Goal: Communication & Community: Answer question/provide support

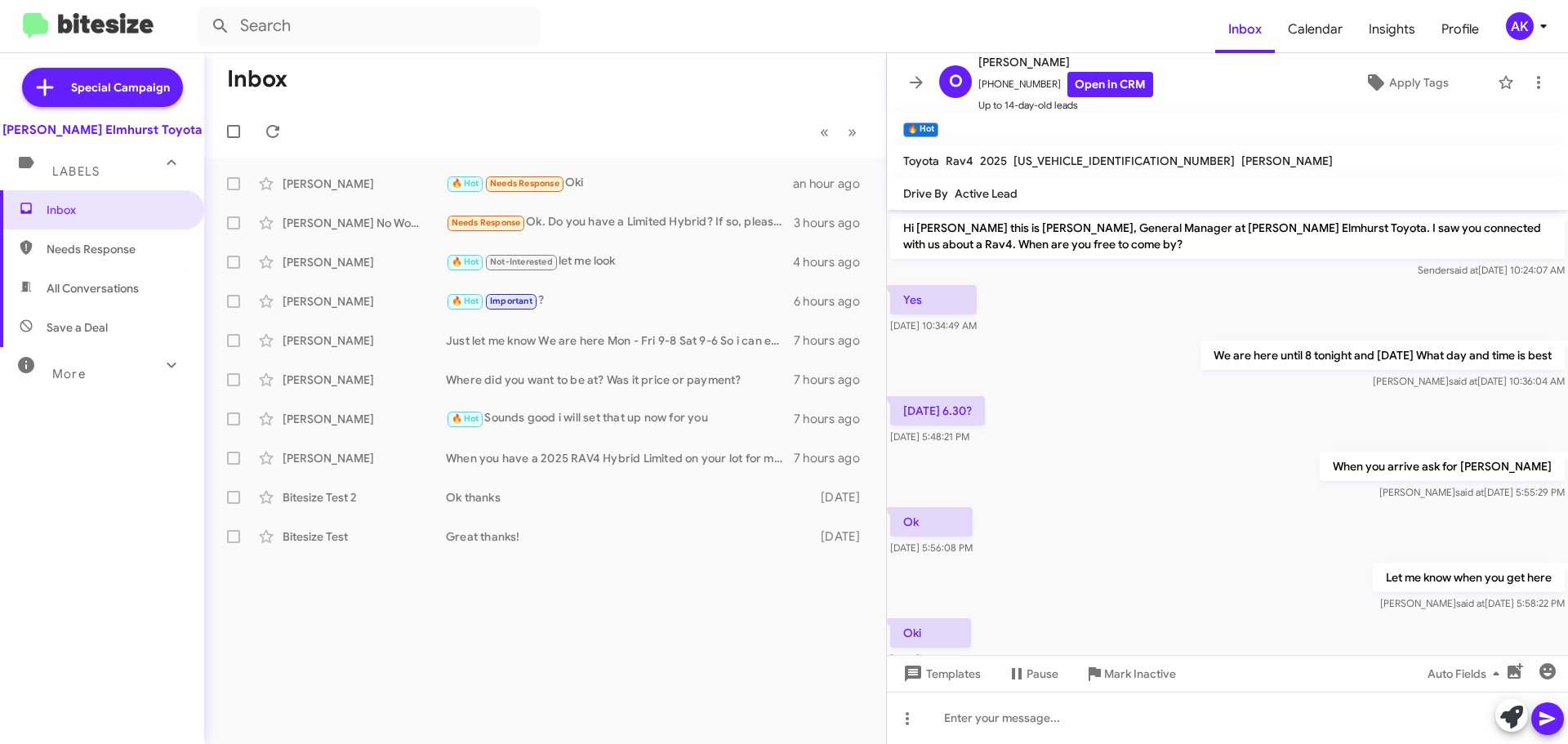
scroll to position [10, 0]
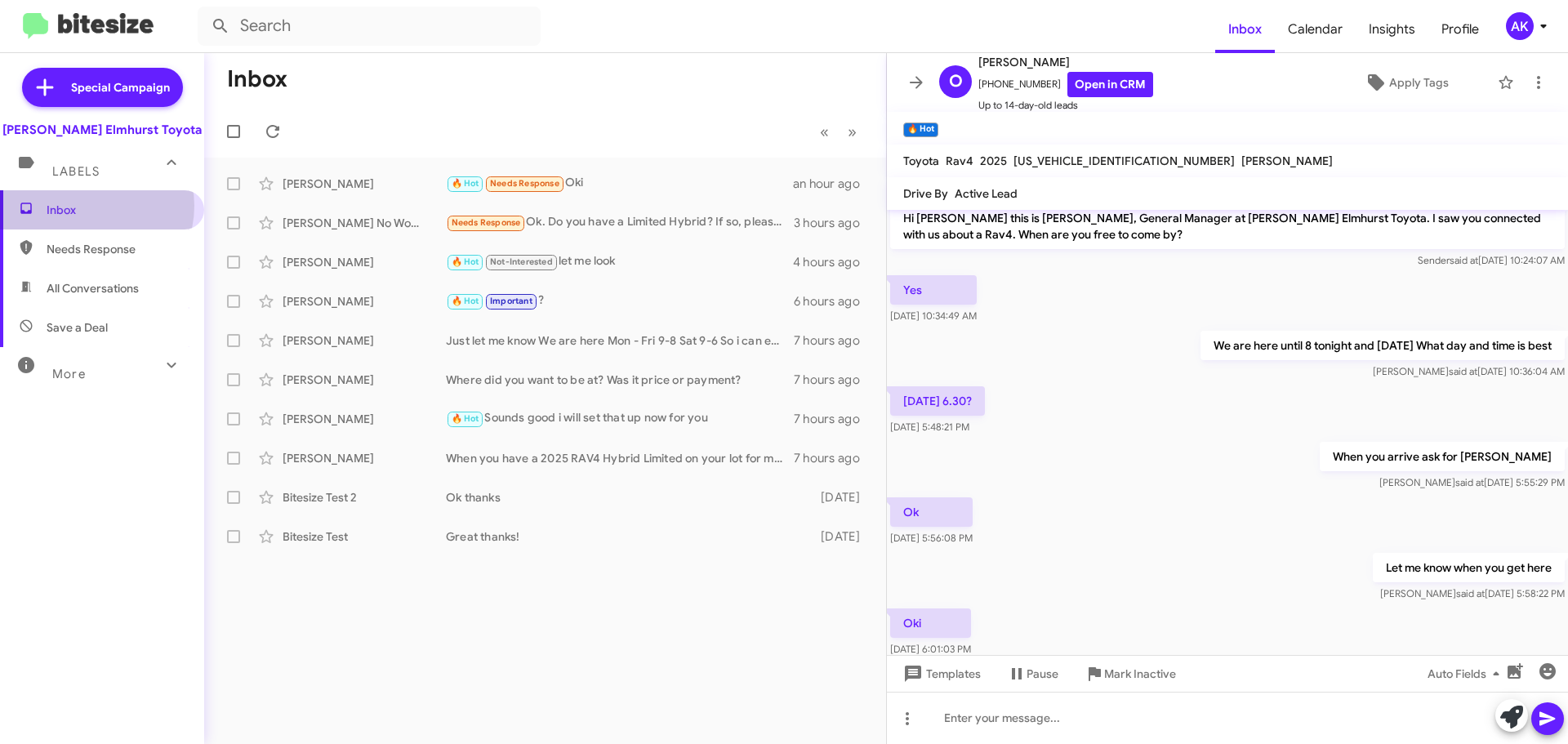
click at [90, 206] on span "Inbox" at bounding box center [116, 209] width 139 height 16
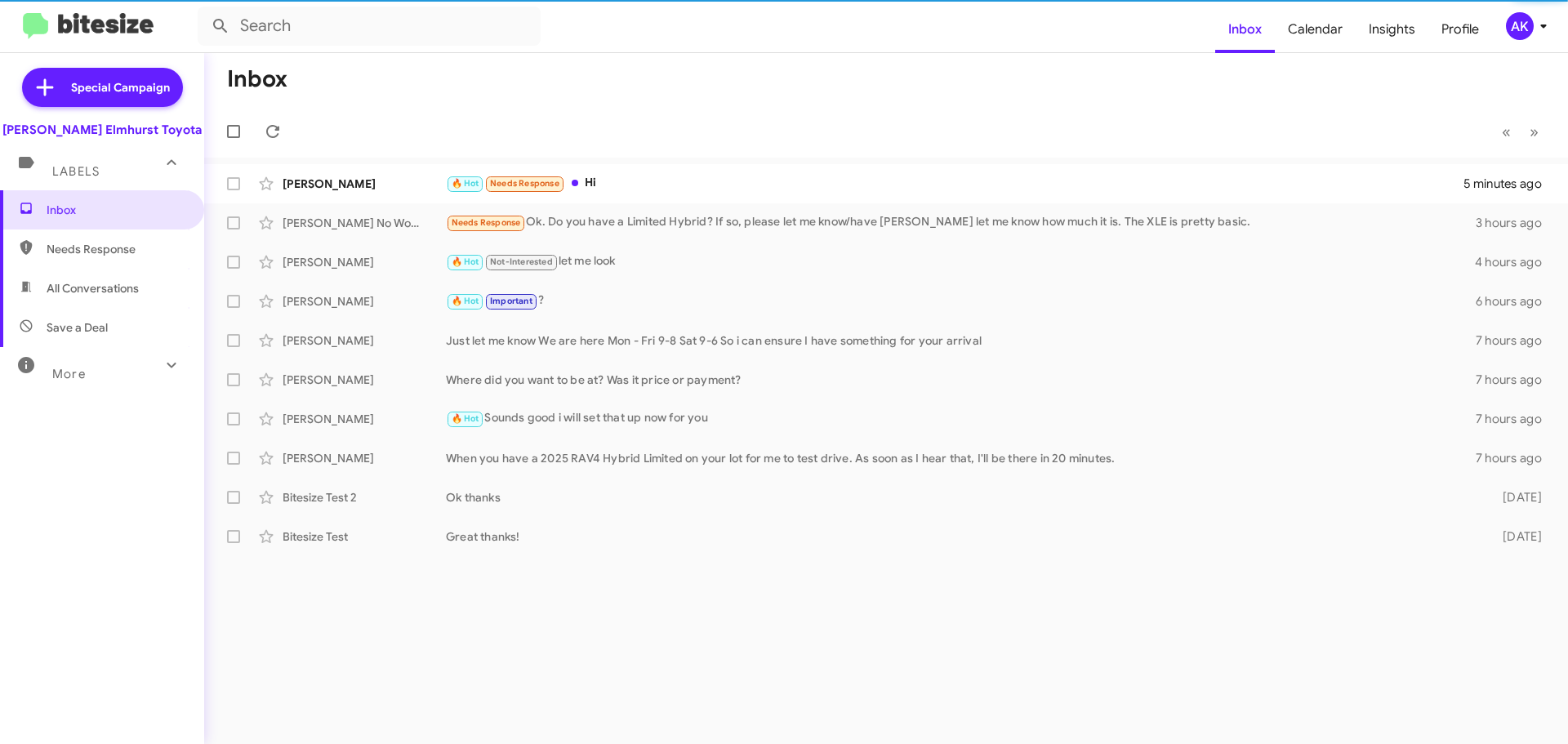
click at [81, 286] on span "All Conversations" at bounding box center [93, 288] width 92 height 16
type input "in:all-conversations"
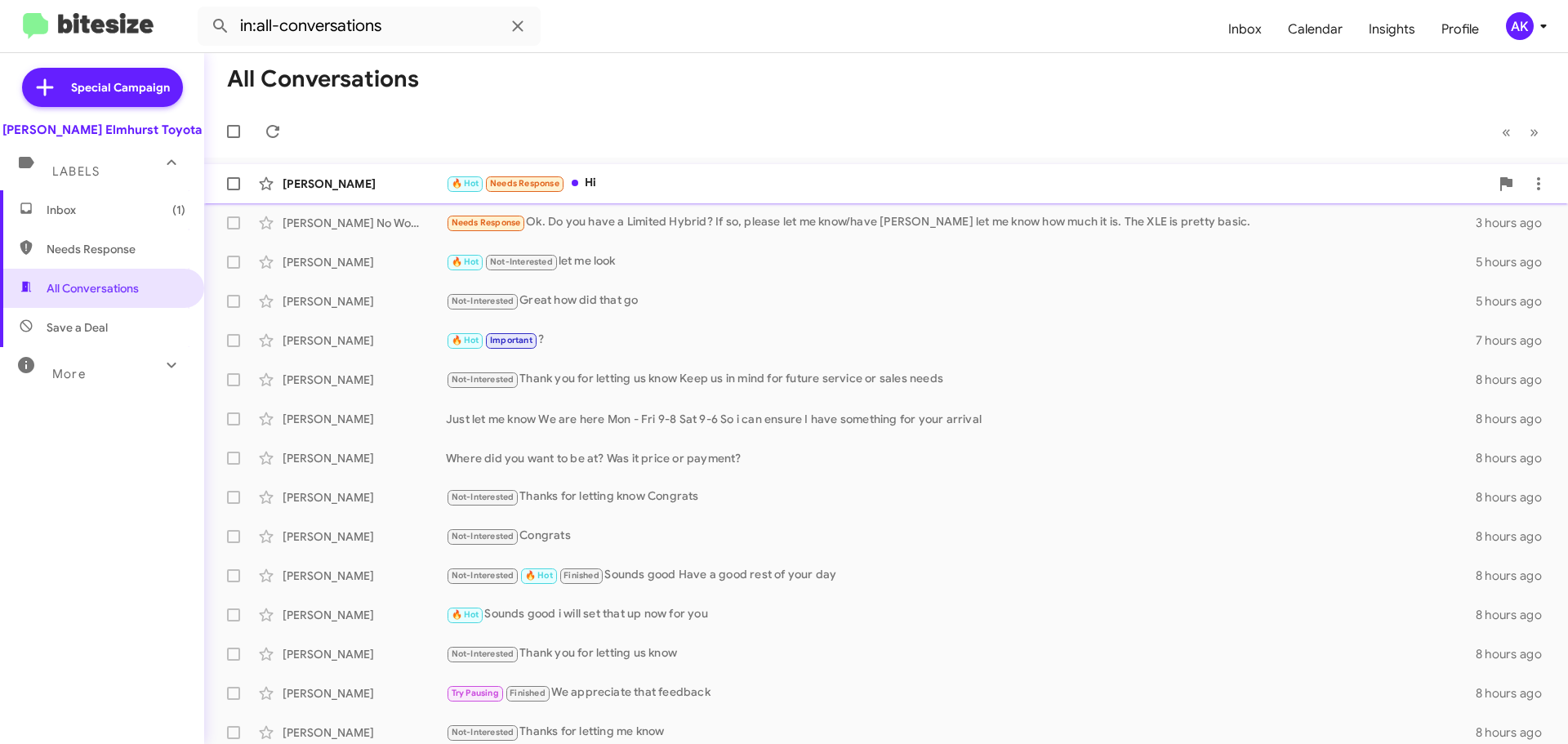
click at [651, 173] on div "[PERSON_NAME] 🔥 Hot Needs Response Hi 5 minutes ago" at bounding box center [886, 183] width 1337 height 33
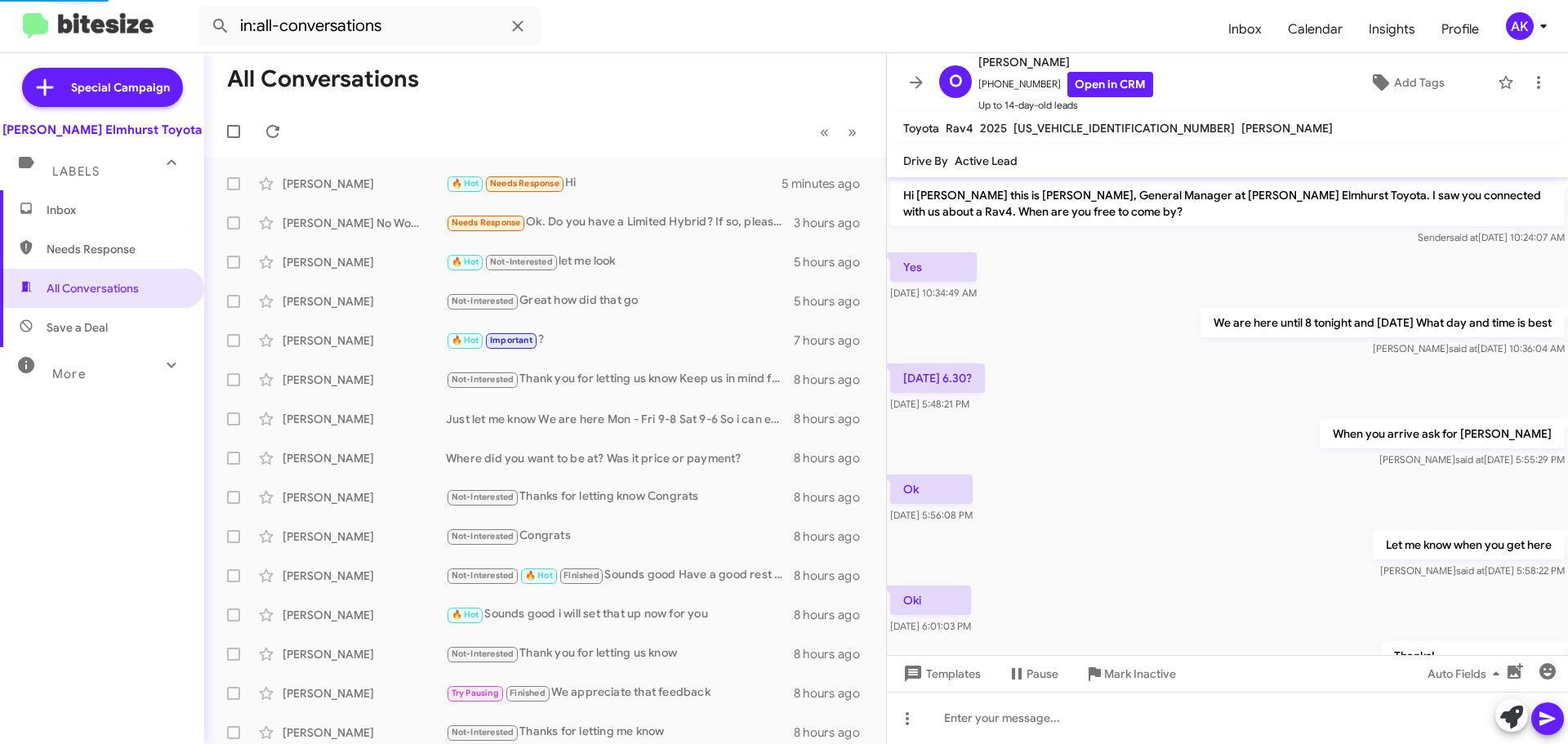
scroll to position [194, 0]
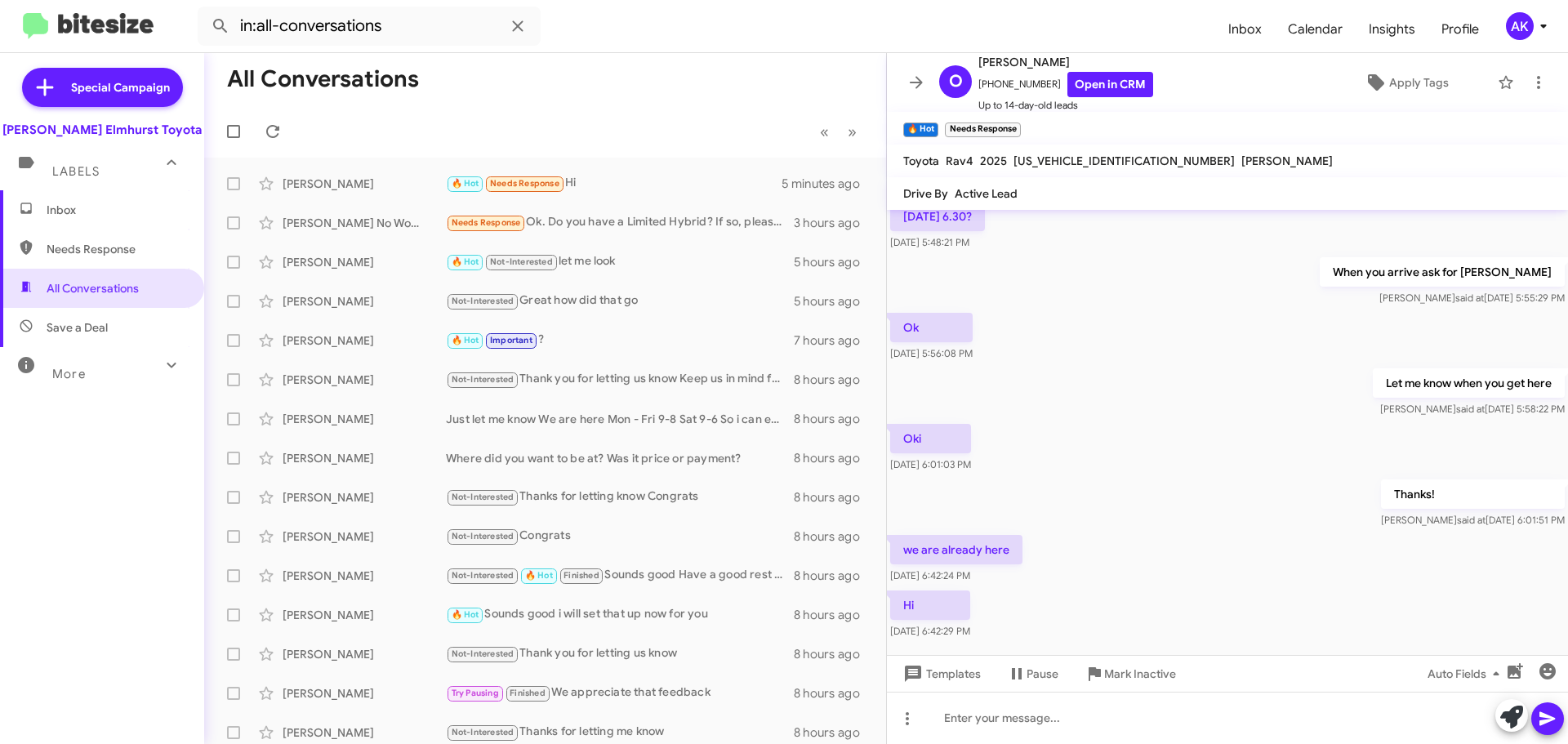
click at [79, 205] on span "Inbox" at bounding box center [116, 209] width 139 height 16
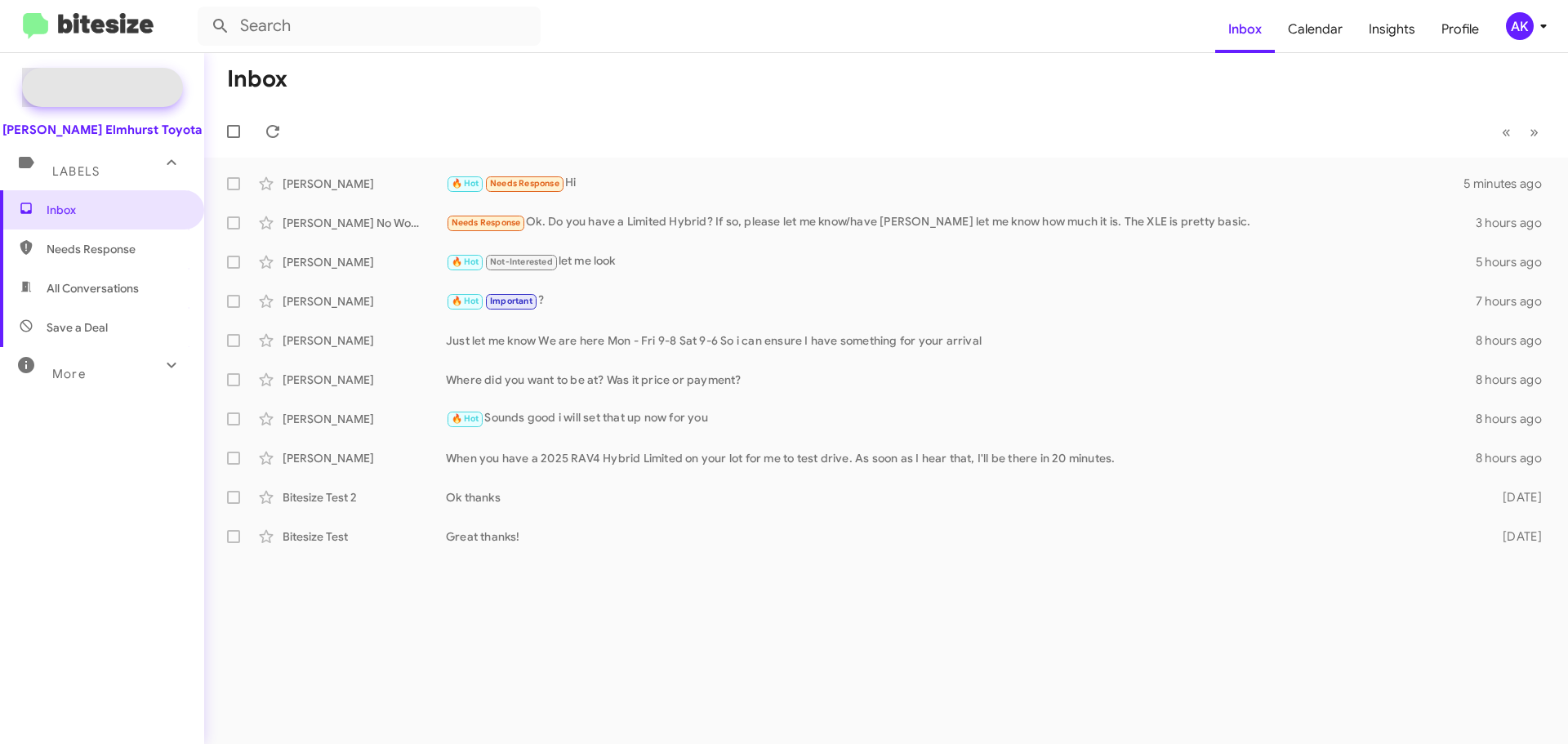
click at [78, 97] on span "Special Campaign" at bounding box center [102, 87] width 161 height 39
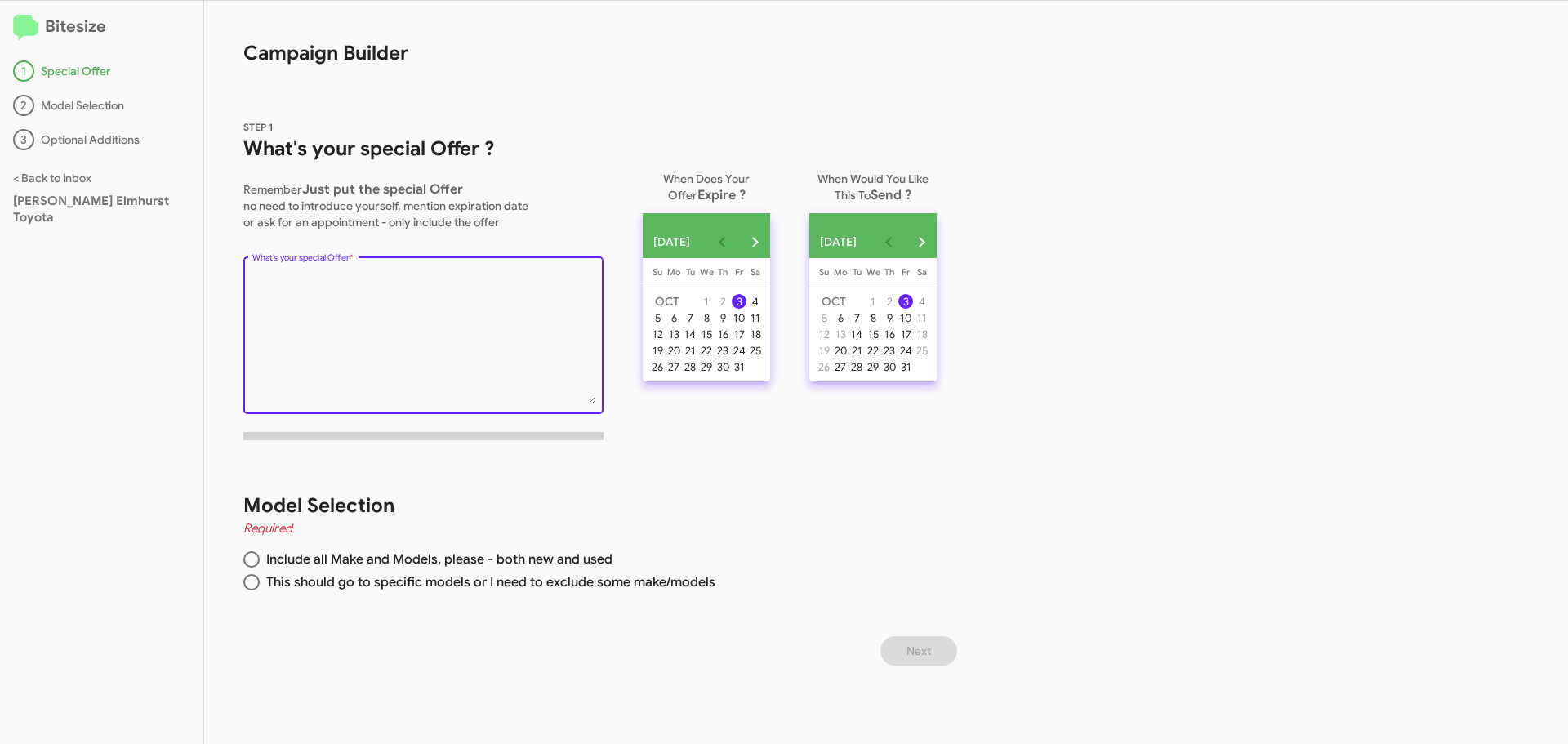
click at [321, 296] on textarea "What's your special Offer *" at bounding box center [424, 338] width 343 height 133
